Goal: Navigation & Orientation: Find specific page/section

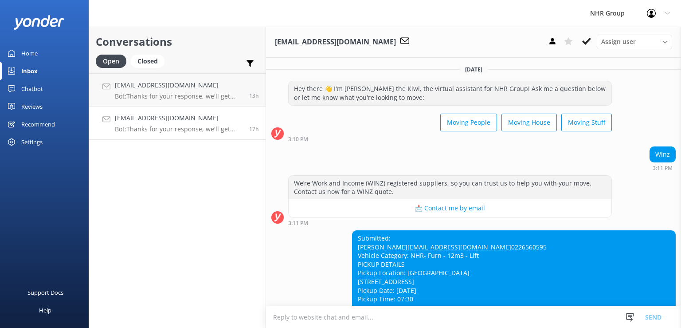
click at [152, 125] on p "Bot: Thanks for your response, we'll get back to you as soon as we can during o…" at bounding box center [179, 129] width 128 height 8
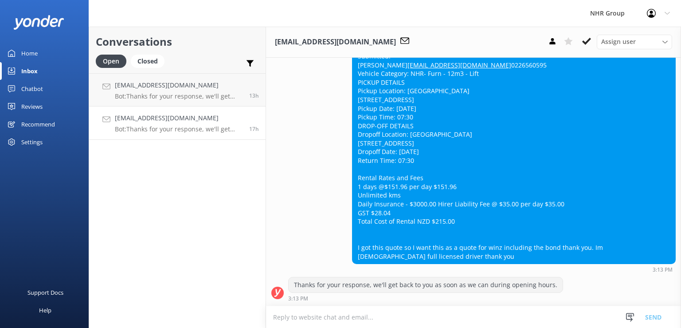
click at [152, 125] on p "Bot: Thanks for your response, we'll get back to you as soon as we can during o…" at bounding box center [179, 129] width 128 height 8
click at [151, 79] on link "[EMAIL_ADDRESS][DOMAIN_NAME] Bot: Thanks for your response, we'll get back to y…" at bounding box center [177, 89] width 176 height 33
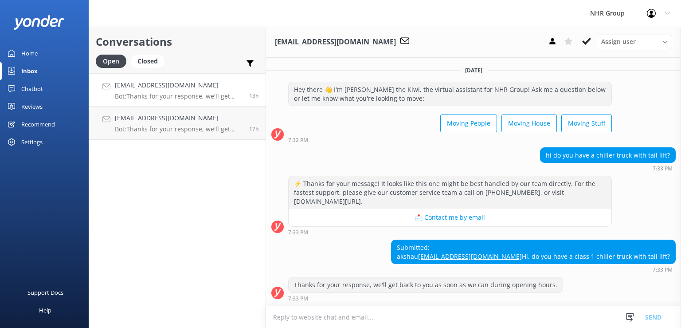
scroll to position [15, 0]
click at [152, 121] on h4 "[EMAIL_ADDRESS][DOMAIN_NAME]" at bounding box center [179, 118] width 128 height 10
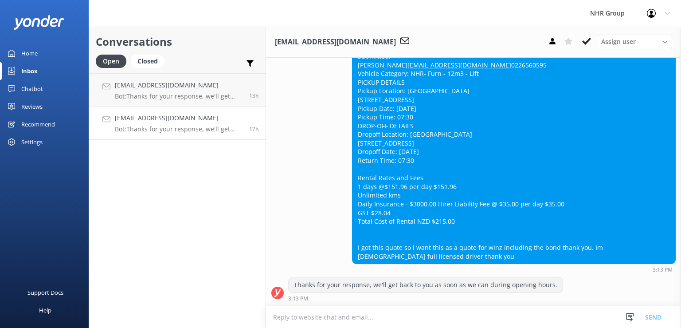
scroll to position [197, 0]
click at [156, 92] on div "[EMAIL_ADDRESS][DOMAIN_NAME] Bot: Thanks for your response, we'll get back to y…" at bounding box center [179, 89] width 128 height 19
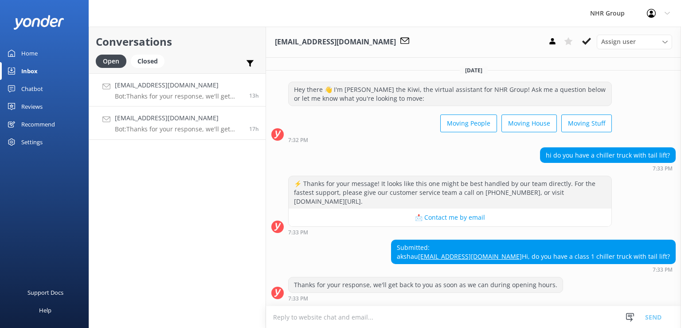
click at [165, 127] on p "Bot: Thanks for your response, we'll get back to you as soon as we can during o…" at bounding box center [179, 129] width 128 height 8
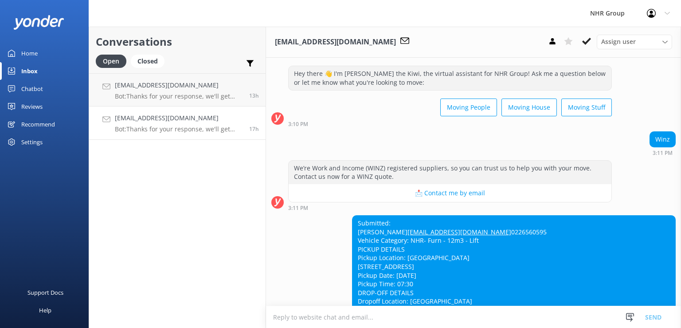
click at [172, 70] on div "Open Closed Important Assigned to me Unassigned" at bounding box center [177, 65] width 163 height 21
click at [172, 100] on p "Bot: Thanks for your response, we'll get back to you as soon as we can during o…" at bounding box center [179, 96] width 128 height 8
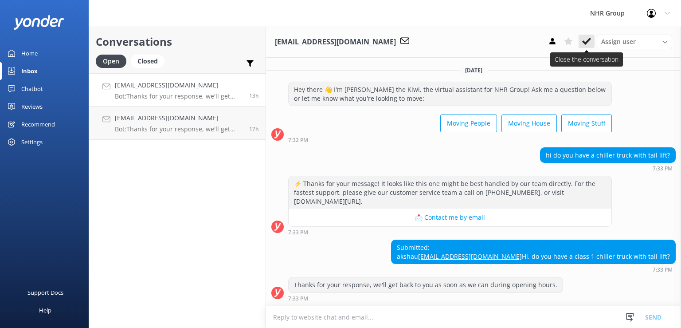
click at [586, 39] on icon at bounding box center [586, 41] width 9 height 9
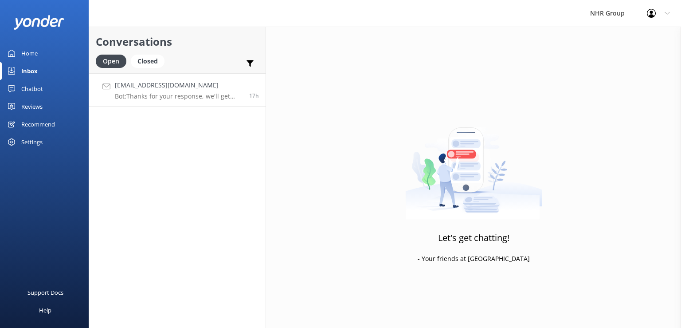
click at [209, 101] on link "[EMAIL_ADDRESS][DOMAIN_NAME] Bot: Thanks for your response, we'll get back to y…" at bounding box center [177, 89] width 176 height 33
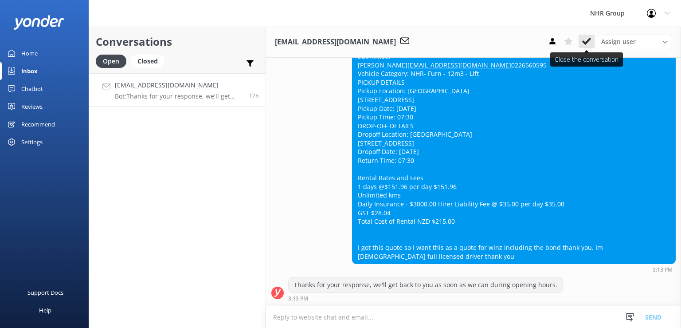
scroll to position [197, 0]
click at [589, 41] on icon at bounding box center [586, 41] width 9 height 9
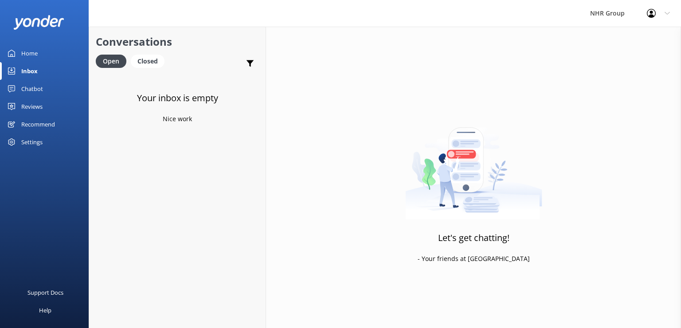
click at [62, 88] on link "Chatbot" at bounding box center [44, 89] width 89 height 18
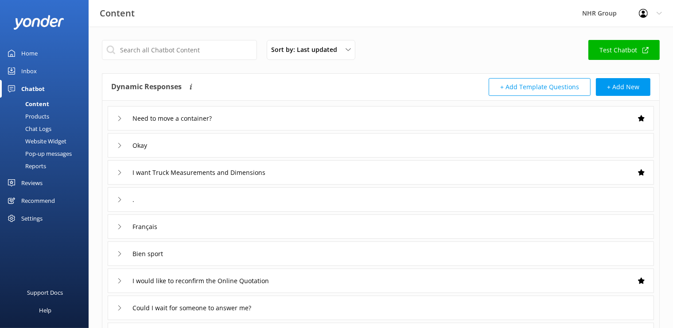
click at [48, 71] on link "Inbox" at bounding box center [44, 71] width 89 height 18
